Goal: Transaction & Acquisition: Subscribe to service/newsletter

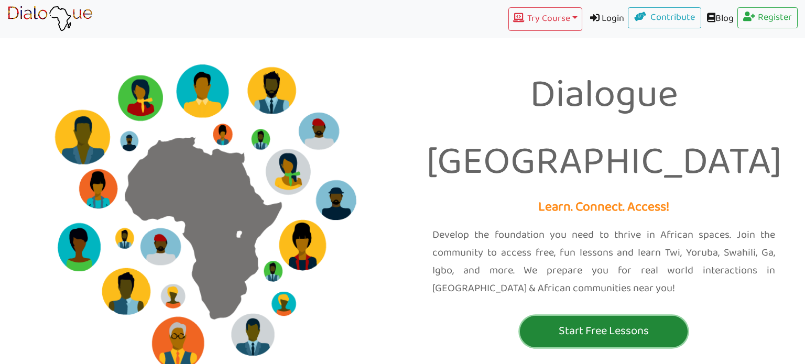
click at [578, 322] on p "Start Free Lessons" at bounding box center [603, 331] width 162 height 19
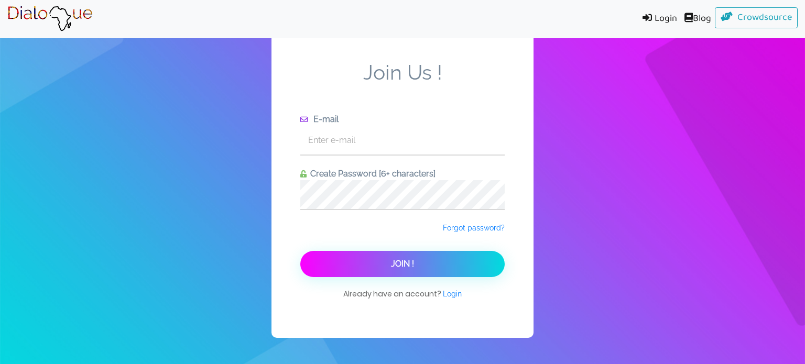
click at [459, 269] on button "Join !" at bounding box center [402, 264] width 204 height 26
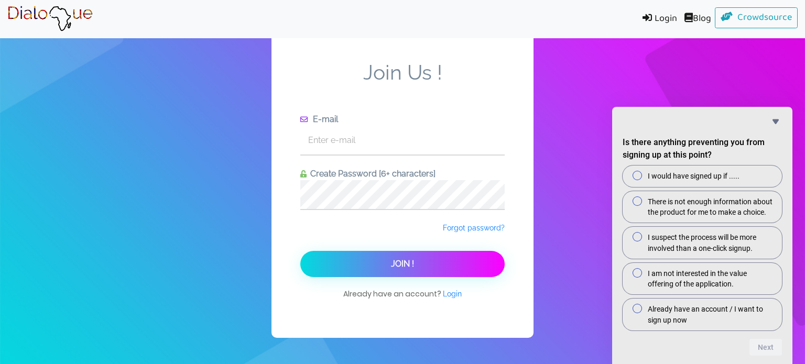
click at [35, 4] on link at bounding box center [49, 19] width 85 height 31
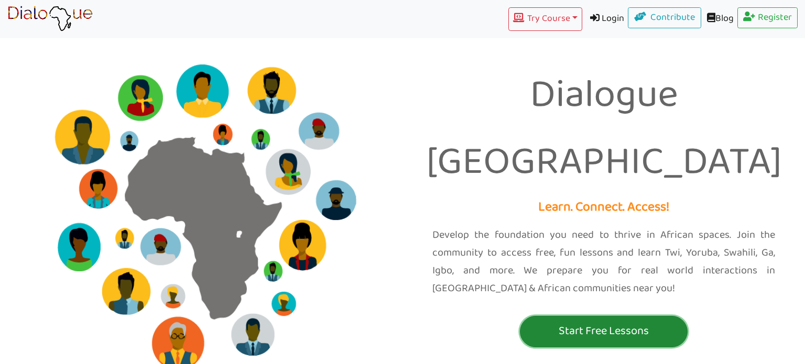
click at [656, 316] on button "Start Free Lessons" at bounding box center [604, 331] width 168 height 31
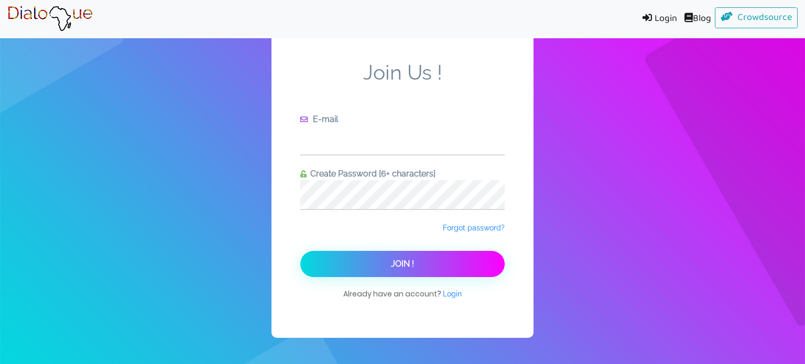
click at [461, 150] on input "text" at bounding box center [402, 140] width 204 height 29
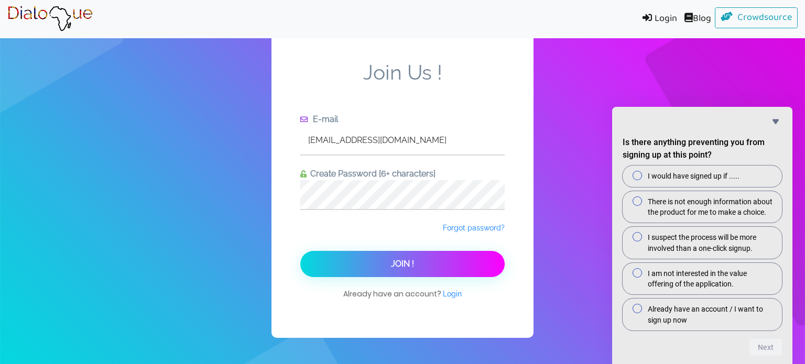
type input "[EMAIL_ADDRESS][DOMAIN_NAME]"
